Goal: Task Accomplishment & Management: Complete application form

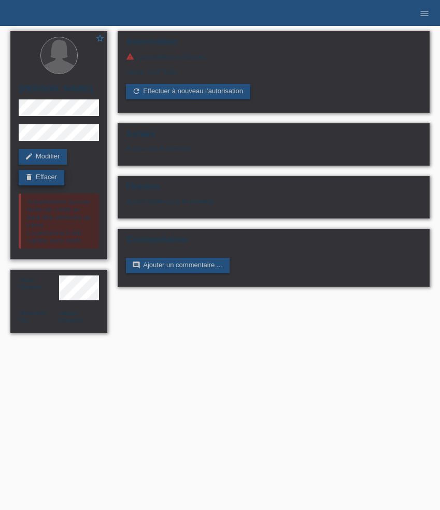
click at [45, 176] on link "delete Effacer" at bounding box center [42, 178] width 46 height 16
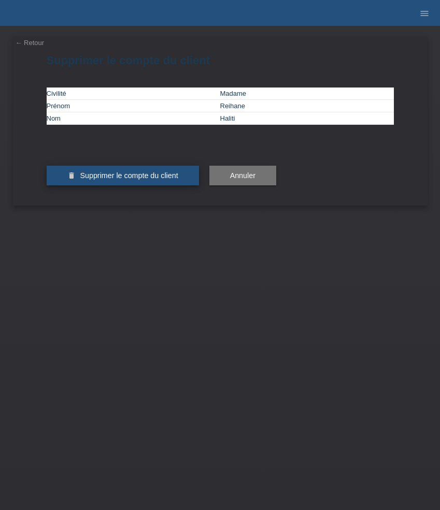
click at [129, 180] on span "Supprimer le compte du client" at bounding box center [129, 176] width 98 height 8
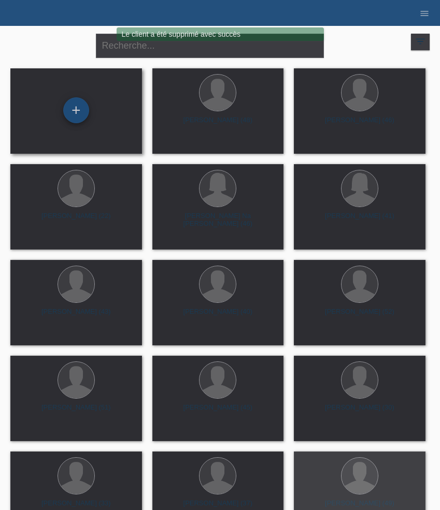
click at [70, 106] on div "+" at bounding box center [76, 110] width 26 height 26
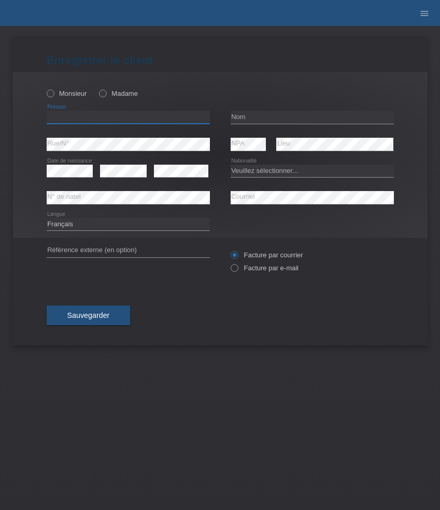
click at [91, 122] on input "text" at bounding box center [128, 117] width 163 height 13
paste input "Nitharsan"
type input "Nitharsan"
click at [75, 95] on label "Monsieur" at bounding box center [67, 94] width 40 height 8
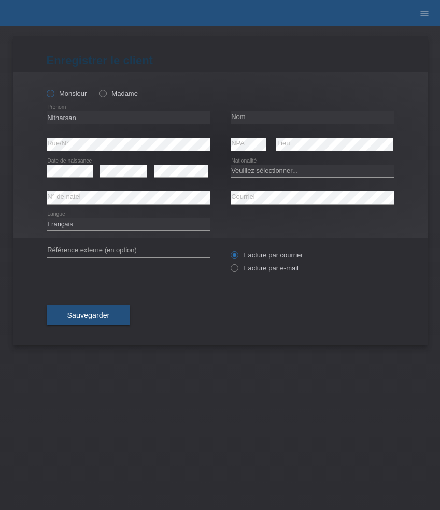
click at [53, 95] on input "Monsieur" at bounding box center [50, 93] width 7 height 7
radio input "true"
click at [260, 118] on input "text" at bounding box center [312, 117] width 163 height 13
paste input "Chitra"
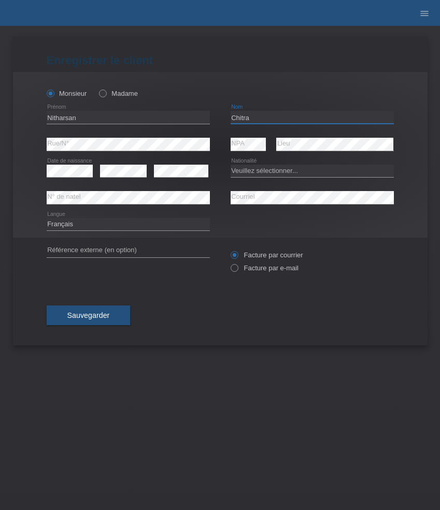
type input "Chitra"
click at [236, 167] on select "Veuillez sélectionner... Suisse Allemagne Autriche Liechtenstein ------------ A…" at bounding box center [312, 171] width 163 height 12
select select "CH"
click at [231, 165] on select "Veuillez sélectionner... Suisse Allemagne Autriche Liechtenstein ------------ A…" at bounding box center [312, 171] width 163 height 12
click at [163, 221] on select "Deutsch Français Italiano English" at bounding box center [128, 224] width 163 height 12
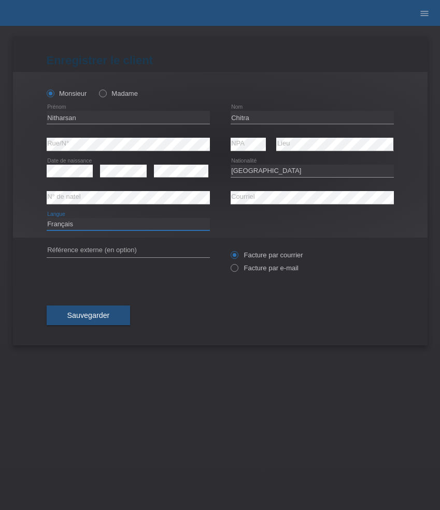
select select "de"
click at [47, 218] on select "Deutsch Français Italiano English" at bounding box center [128, 224] width 163 height 12
click at [258, 270] on label "Facture par e-mail" at bounding box center [265, 268] width 68 height 8
click at [237, 270] on input "Facture par e-mail" at bounding box center [234, 270] width 7 height 13
radio input "true"
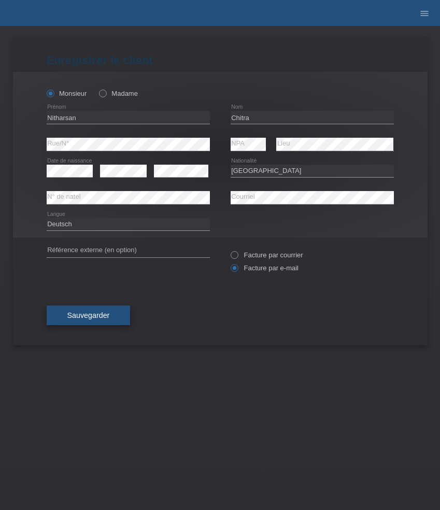
click at [95, 311] on button "Sauvegarder" at bounding box center [89, 316] width 84 height 20
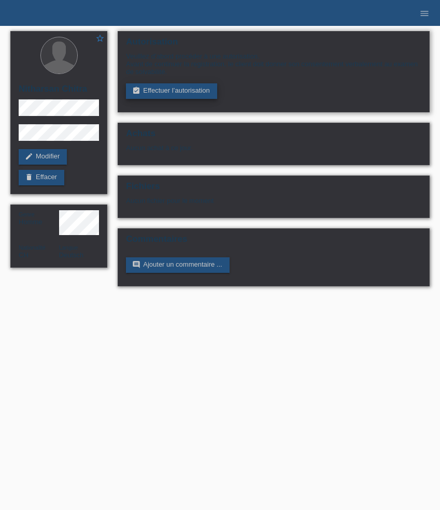
click at [180, 93] on link "assignment_turned_in Effectuer l’autorisation" at bounding box center [171, 91] width 91 height 16
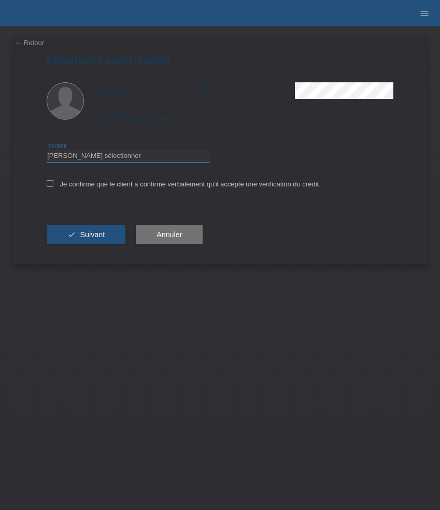
click at [157, 156] on select "Veuillez sélectionner CHF 1.00 - CHF 499.00 CHF 500.00 - CHF 1'999.00 CHF 2'000…" at bounding box center [128, 156] width 163 height 12
select select "3"
click at [47, 151] on select "Veuillez sélectionner CHF 1.00 - CHF 499.00 CHF 500.00 - CHF 1'999.00 CHF 2'000…" at bounding box center [128, 156] width 163 height 12
click at [113, 186] on label "Je confirme que le client a confirmé verbalement qu'il accepte une vérification…" at bounding box center [184, 184] width 274 height 8
click at [53, 186] on input "Je confirme que le client a confirmé verbalement qu'il accepte une vérification…" at bounding box center [50, 183] width 7 height 7
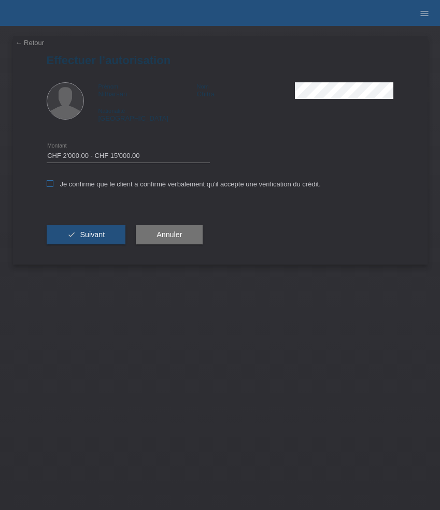
checkbox input "true"
click at [101, 243] on button "check Suivant" at bounding box center [86, 235] width 79 height 20
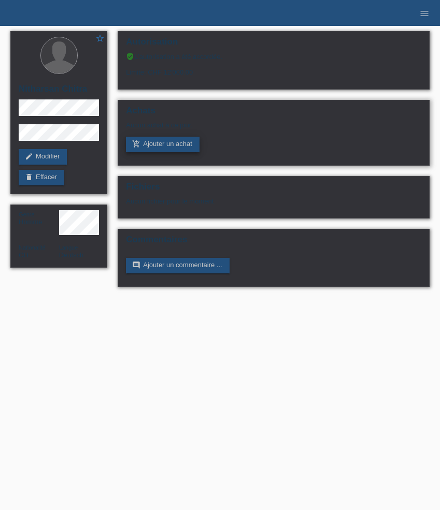
click at [152, 140] on link "add_shopping_cart Ajouter un achat" at bounding box center [163, 145] width 74 height 16
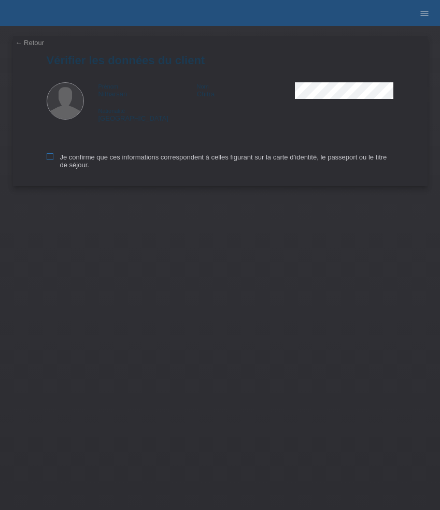
click at [77, 160] on label "Je confirme que ces informations correspondent à celles figurant sur la carte d…" at bounding box center [220, 161] width 347 height 16
click at [53, 160] on input "Je confirme que ces informations correspondent à celles figurant sur la carte d…" at bounding box center [50, 156] width 7 height 7
checkbox input "true"
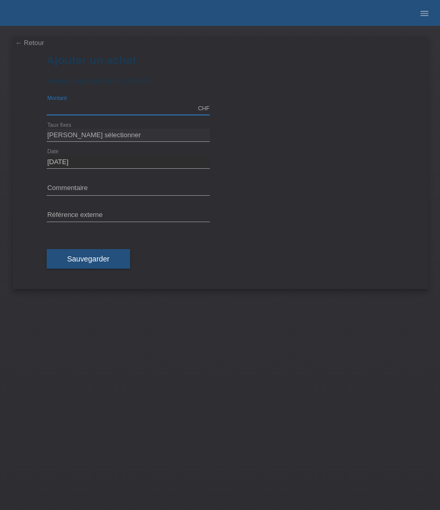
click at [127, 105] on input "text" at bounding box center [128, 108] width 163 height 13
type input "9009.00"
click at [77, 137] on select "Veuillez sélectionner 6 versements 12 versements 24 versements 36 versements 48…" at bounding box center [128, 135] width 163 height 12
select select "626"
click at [47, 129] on select "Veuillez sélectionner 6 versements 12 versements 24 versements 36 versements 48…" at bounding box center [128, 135] width 163 height 12
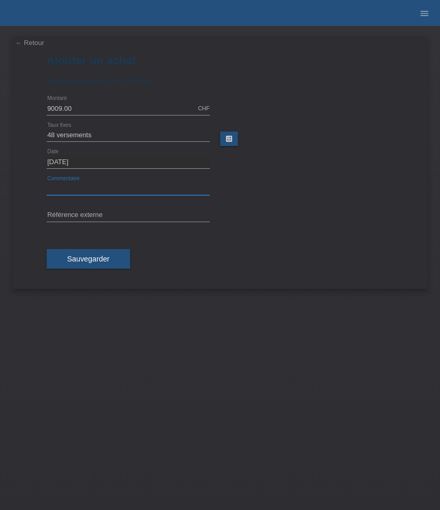
click at [121, 187] on input "text" at bounding box center [128, 188] width 163 height 13
paste input "Omega Seamaster Aqua Terra Worldtimer - 43mm 220.10.43.22.03.001"
type input "Omega Seamaster Aqua Terra Worldtimer - 43mm 220.10.43.22.03.001"
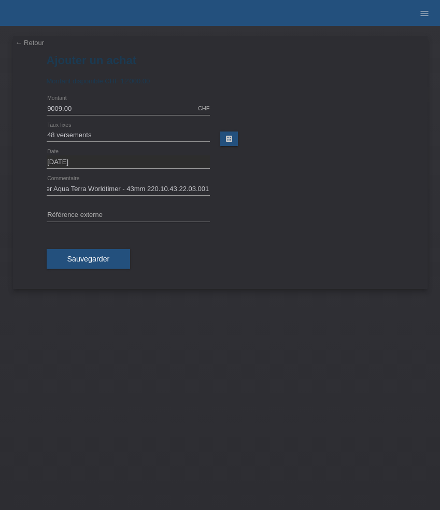
scroll to position [0, 0]
click at [68, 216] on input "text" at bounding box center [128, 215] width 163 height 13
paste input "534236"
type input "534236"
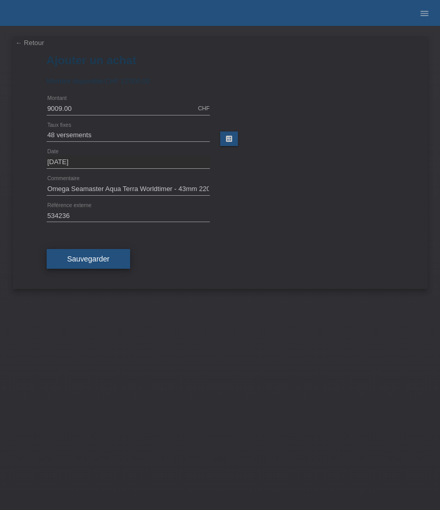
click at [95, 254] on button "Sauvegarder" at bounding box center [89, 259] width 84 height 20
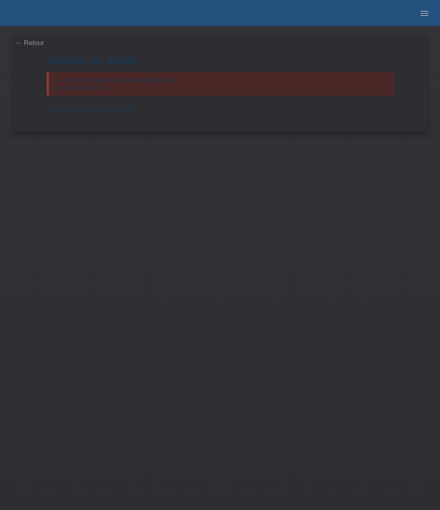
click at [35, 42] on link "← Retour" at bounding box center [30, 43] width 29 height 8
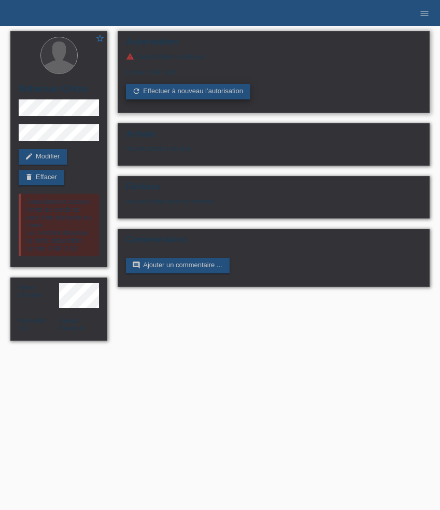
click at [204, 91] on link "refresh Effectuer à nouveau l’autorisation" at bounding box center [188, 92] width 124 height 16
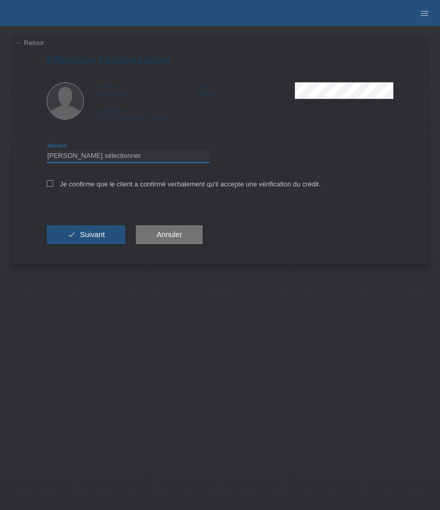
click at [122, 155] on select "Veuillez sélectionner CHF 1.00 - CHF 499.00 CHF 500.00 - CHF 1'999.00 CHF 2'000…" at bounding box center [128, 156] width 163 height 12
select select "3"
click at [47, 151] on select "Veuillez sélectionner CHF 1.00 - CHF 499.00 CHF 500.00 - CHF 1'999.00 CHF 2'000…" at bounding box center [128, 156] width 163 height 12
click at [95, 186] on label "Je confirme que le client a confirmé verbalement qu'il accepte une vérification…" at bounding box center [184, 184] width 274 height 8
click at [53, 186] on input "Je confirme que le client a confirmé verbalement qu'il accepte une vérification…" at bounding box center [50, 183] width 7 height 7
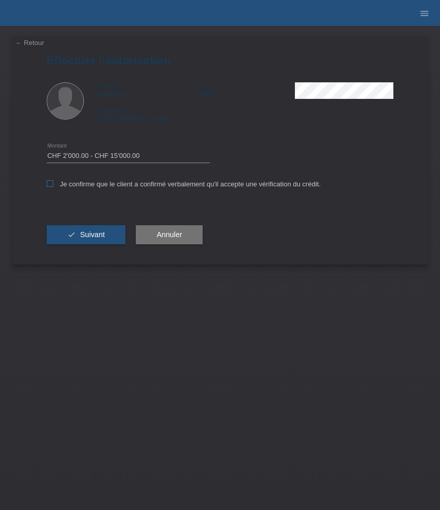
checkbox input "true"
click at [95, 233] on span "Suivant" at bounding box center [92, 235] width 25 height 8
